Goal: Transaction & Acquisition: Purchase product/service

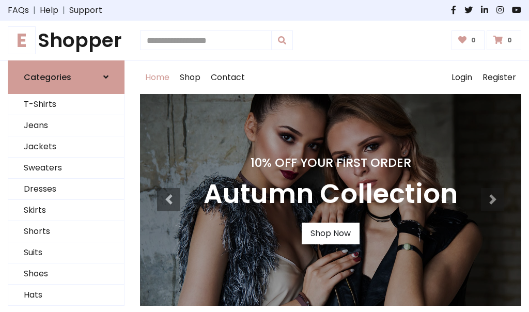
click at [265, 156] on h4 "10% Off Your First Order" at bounding box center [331, 163] width 254 height 14
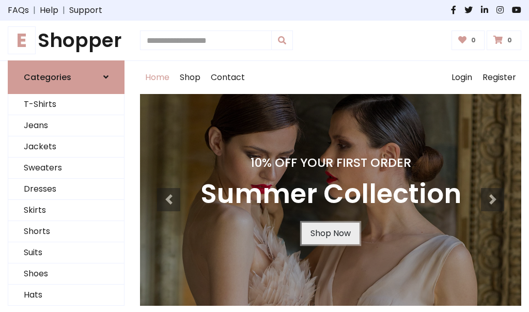
click at [330, 233] on link "Shop Now" at bounding box center [331, 234] width 58 height 22
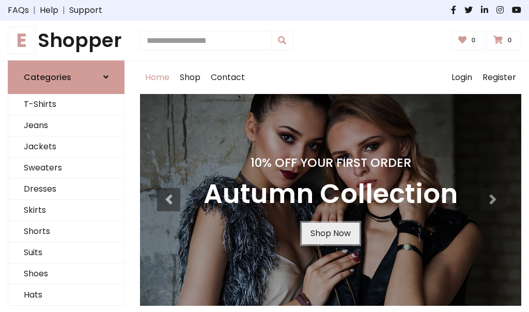
click at [330, 233] on link "Shop Now" at bounding box center [331, 234] width 58 height 22
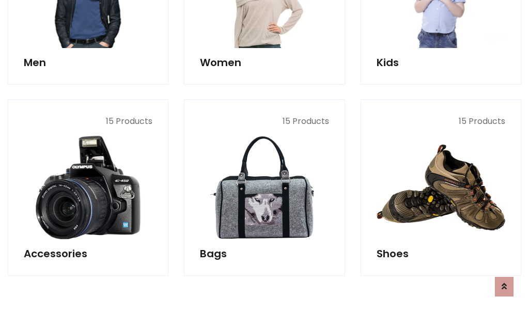
scroll to position [1031, 0]
